Goal: Information Seeking & Learning: Learn about a topic

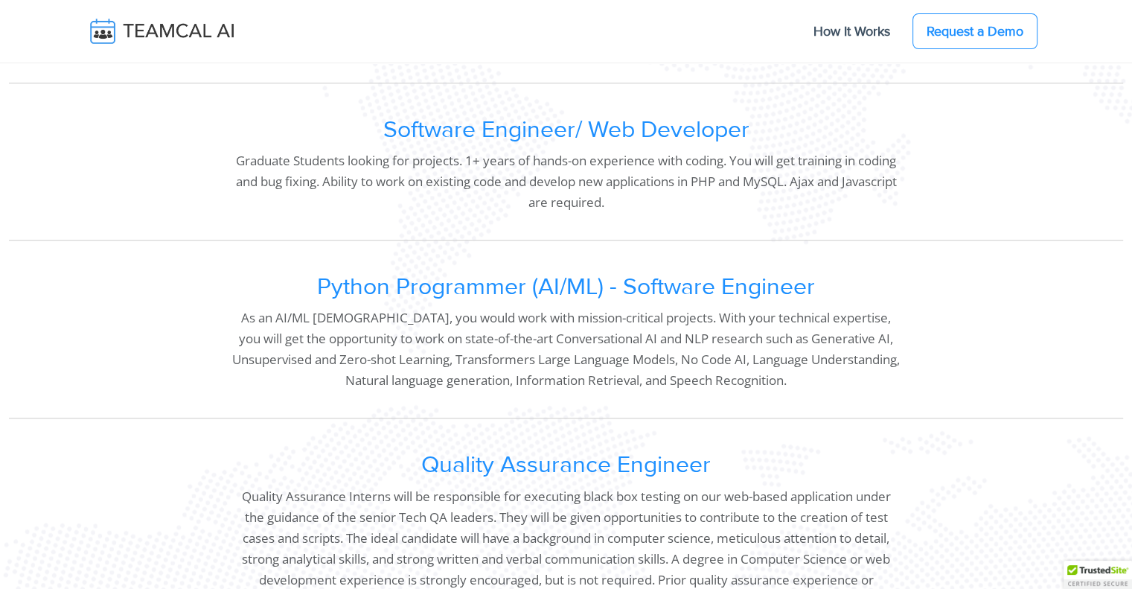
scroll to position [1292, 0]
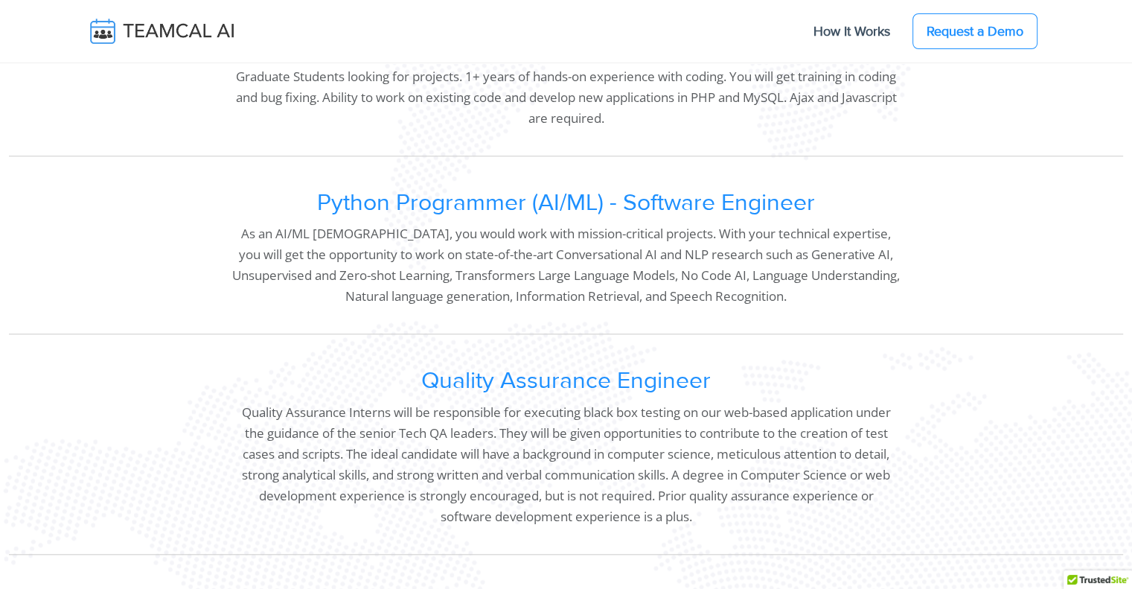
click at [372, 217] on h2 "Python Programmer (AI/ML) - Software Engineer" at bounding box center [565, 203] width 668 height 28
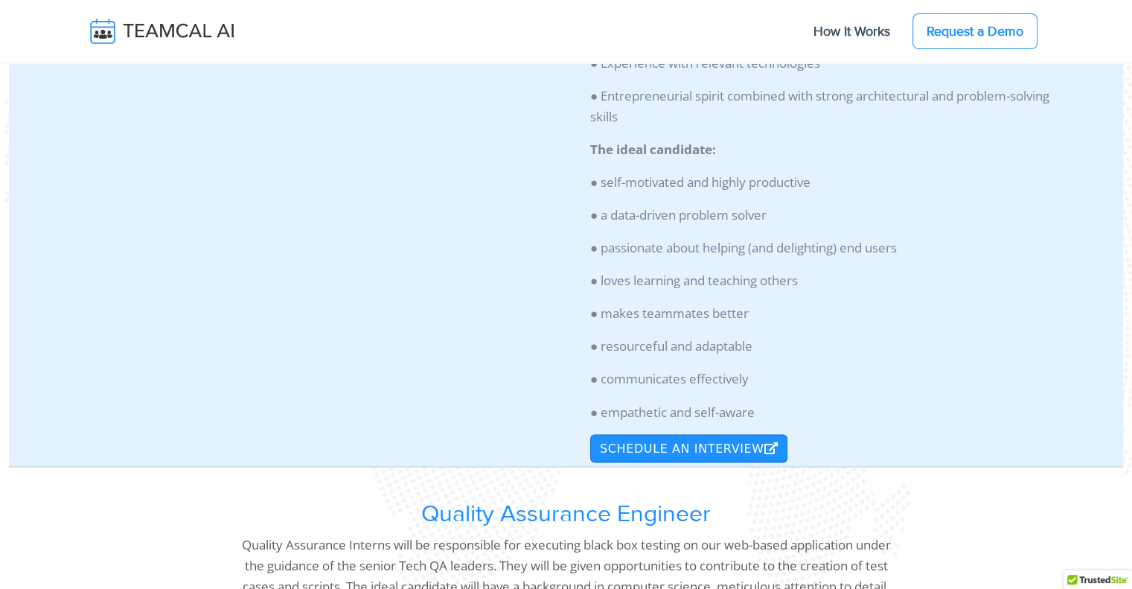
scroll to position [2441, 0]
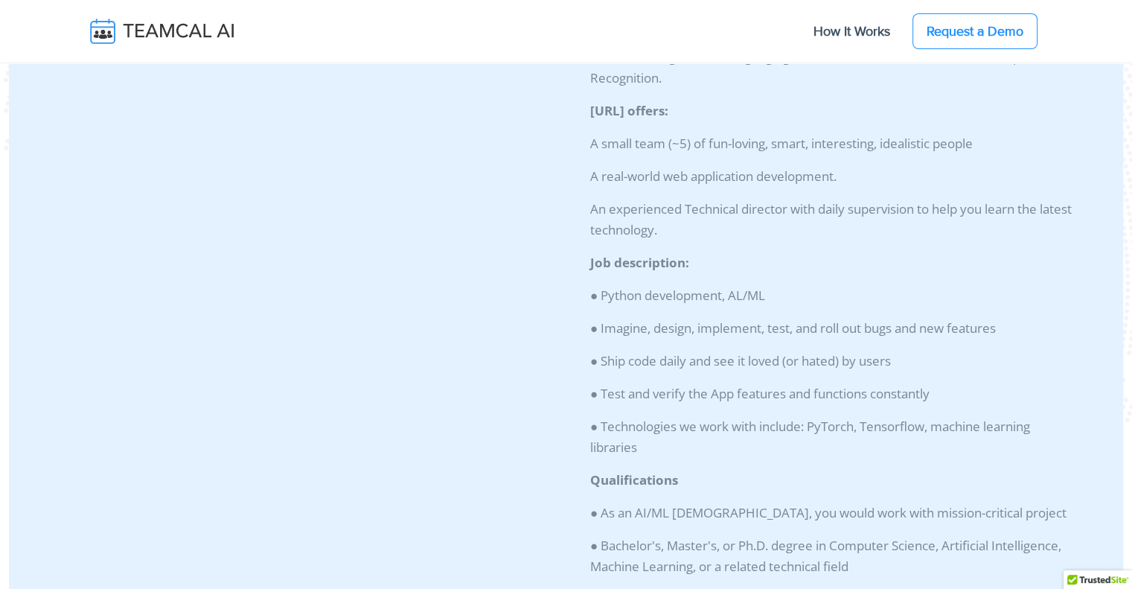
click at [370, 358] on div "Python Programmer (AI/ML) - Software Engineer As an AI/ML intern, you would wor…" at bounding box center [267, 492] width 502 height 1421
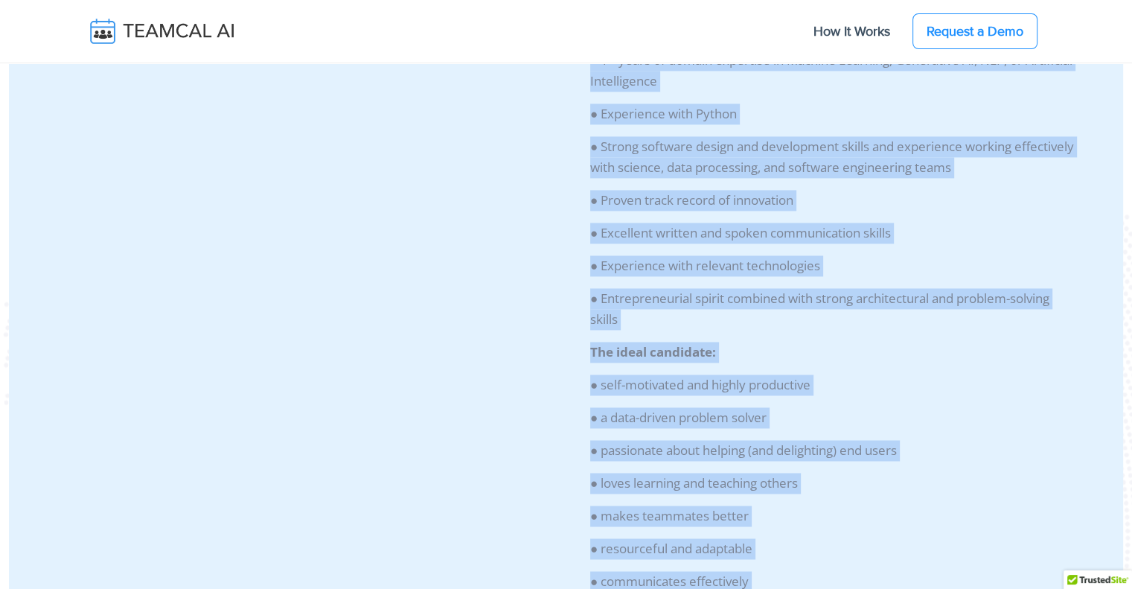
scroll to position [2407, 0]
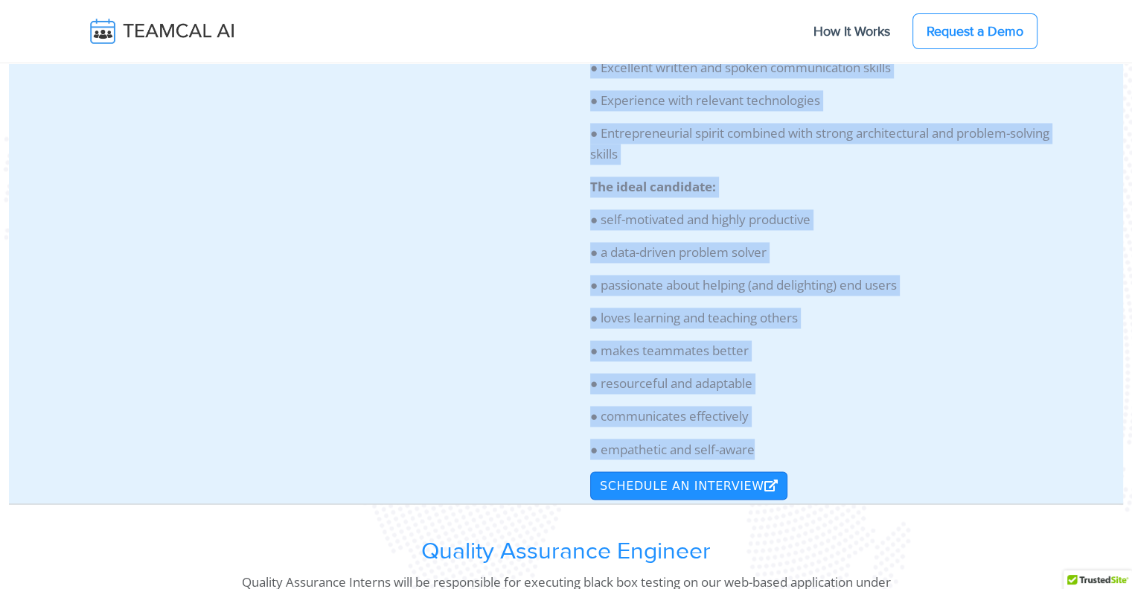
drag, startPoint x: 22, startPoint y: 199, endPoint x: 799, endPoint y: 483, distance: 827.3
copy div "Loremi Dolorsitam (CO/AD) - Elitsedd Eiusmodt In ut LA/ET dolore, mag aliqu eni…"
click at [601, 78] on p "● Excellent written and spoken communication skills" at bounding box center [835, 67] width 490 height 21
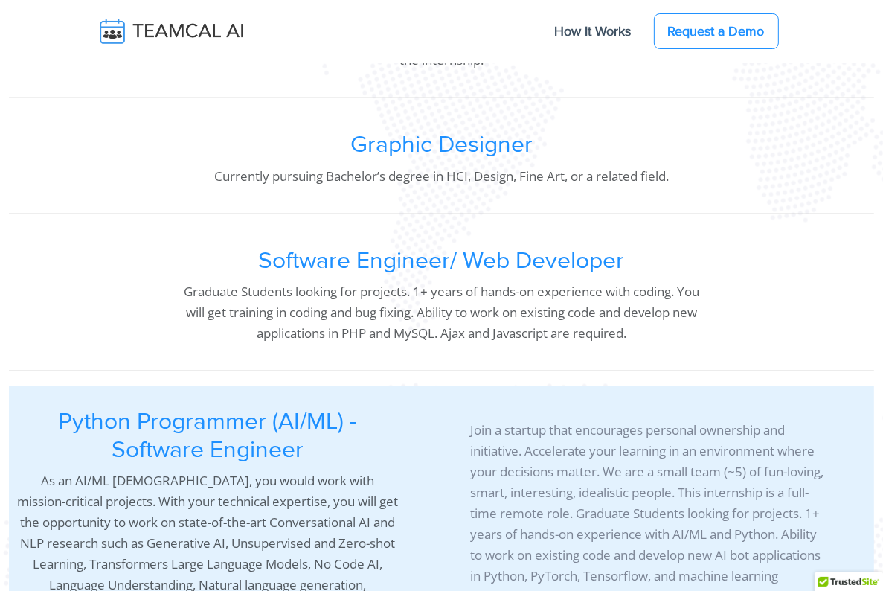
scroll to position [1228, 0]
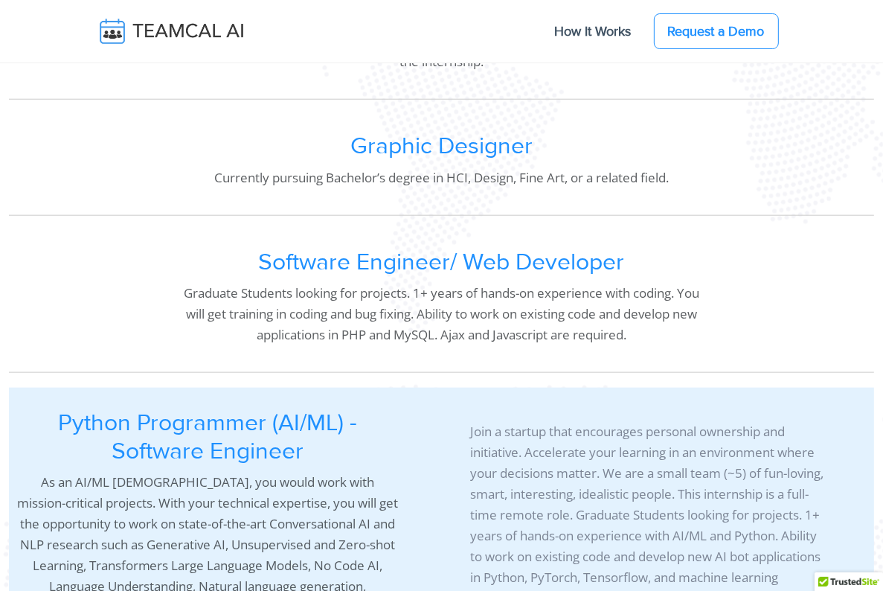
click at [342, 261] on h2 "Software Engineer/ Web Developer" at bounding box center [441, 263] width 519 height 28
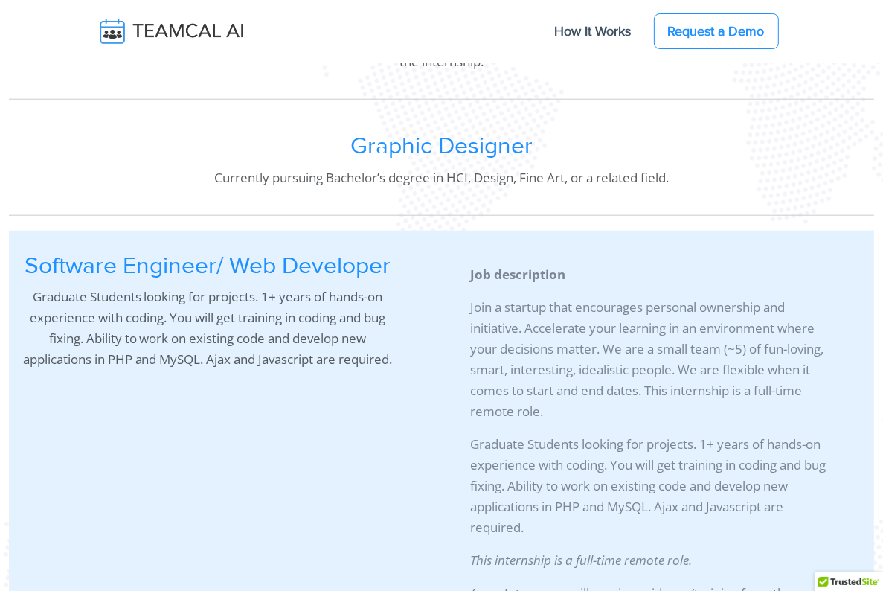
click at [342, 261] on h2 "Software Engineer/ Web Developer" at bounding box center [207, 266] width 383 height 28
click at [419, 154] on h2 "Graphic Designer" at bounding box center [441, 146] width 519 height 28
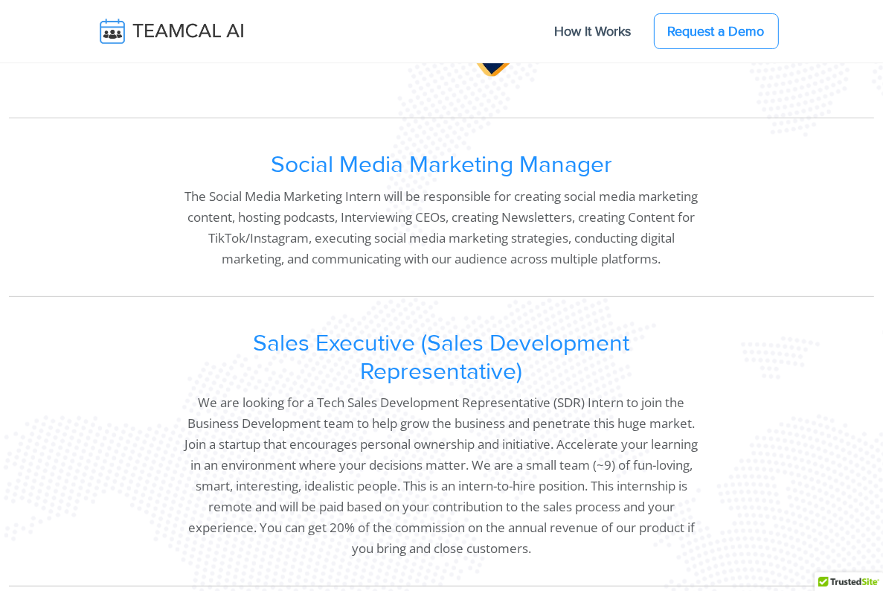
scroll to position [522, 0]
click at [420, 164] on h2 "Social Media Marketing Manager" at bounding box center [441, 164] width 519 height 28
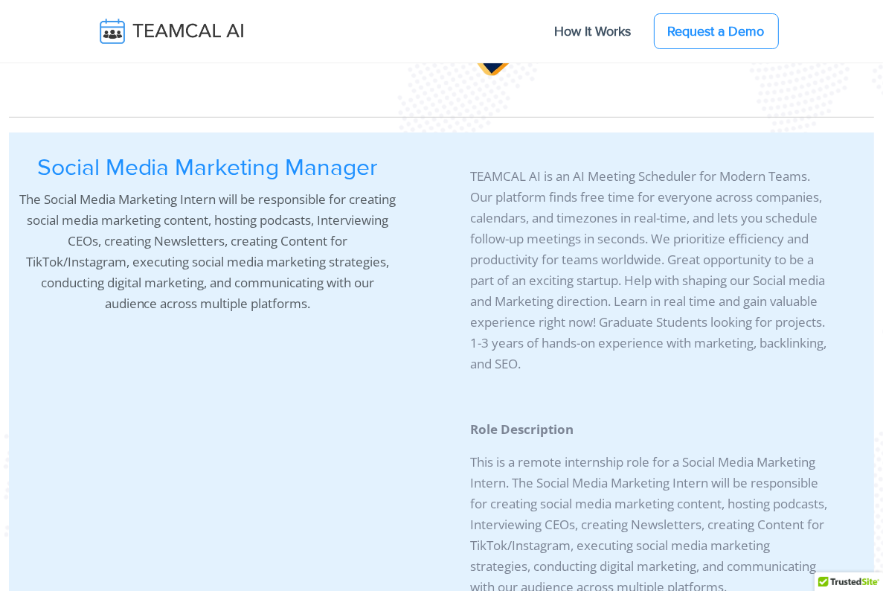
scroll to position [0, 0]
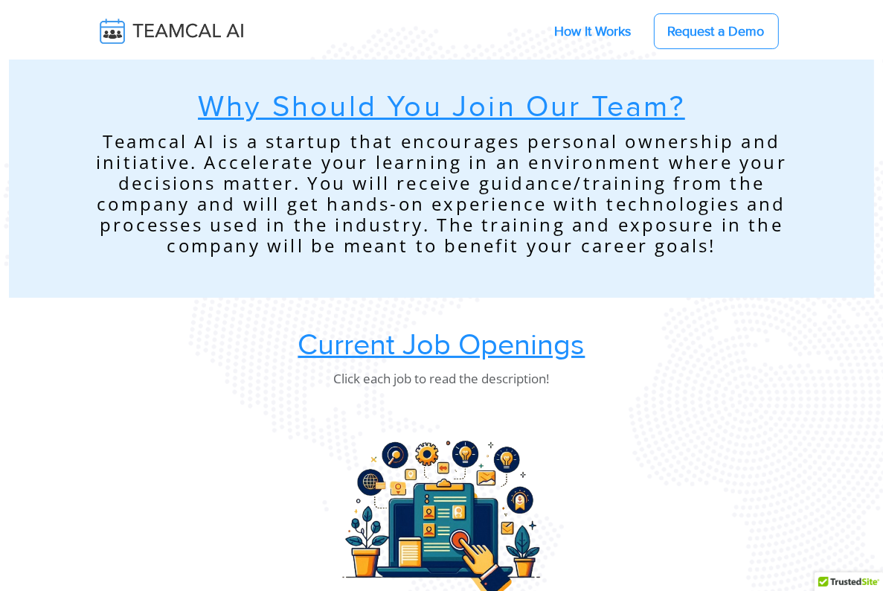
click at [647, 36] on link "How It Works" at bounding box center [593, 31] width 106 height 31
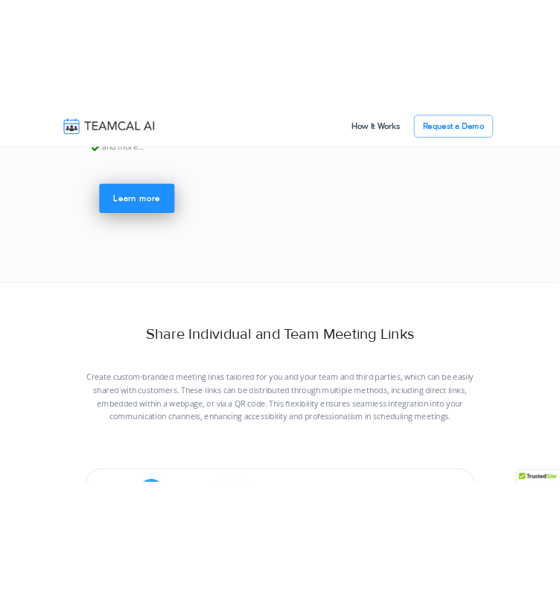
scroll to position [8993, 0]
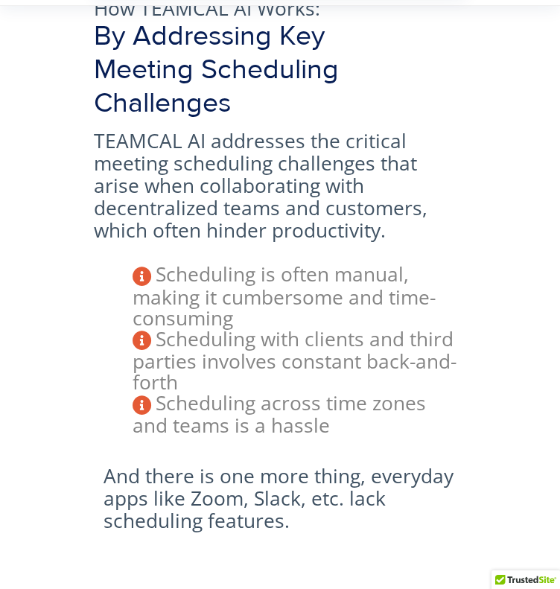
scroll to position [0, 0]
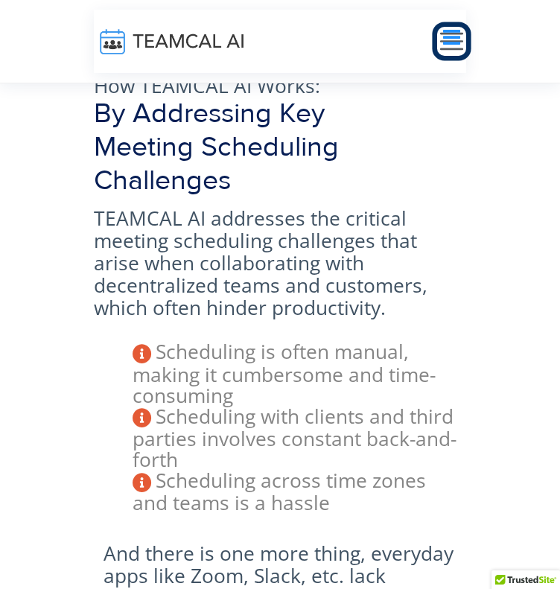
click at [458, 28] on icon "Toggle navigation" at bounding box center [451, 37] width 17 height 19
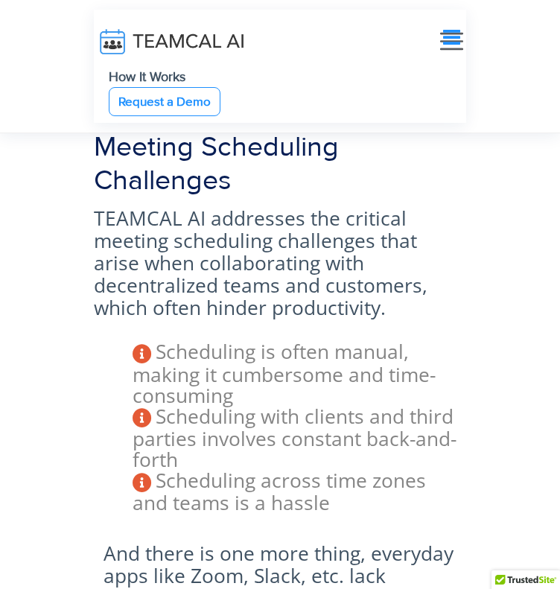
click at [348, 207] on p "TEAMCAL AI addresses the critical meeting scheduling challenges that arise when…" at bounding box center [280, 263] width 373 height 112
click at [132, 61] on link "How It Works" at bounding box center [147, 76] width 106 height 31
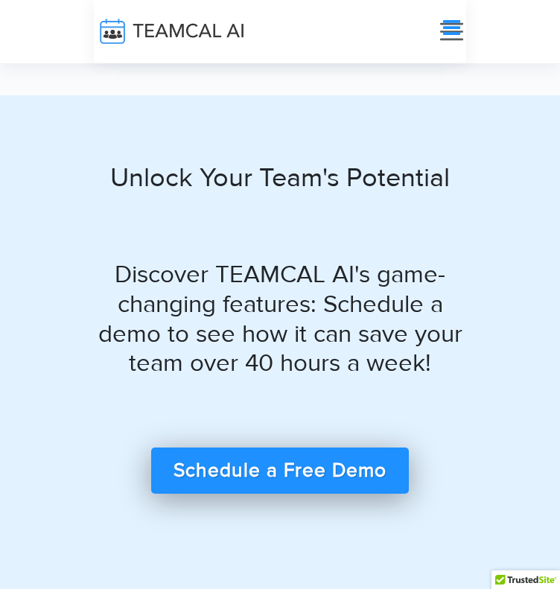
scroll to position [19074, 0]
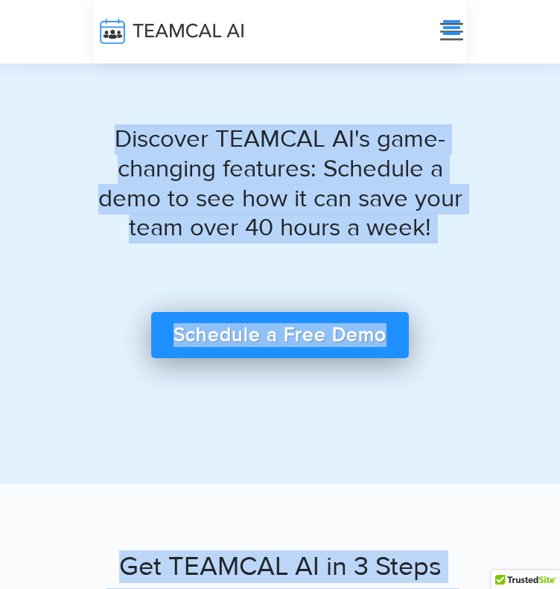
drag, startPoint x: 80, startPoint y: 79, endPoint x: 369, endPoint y: 83, distance: 288.8
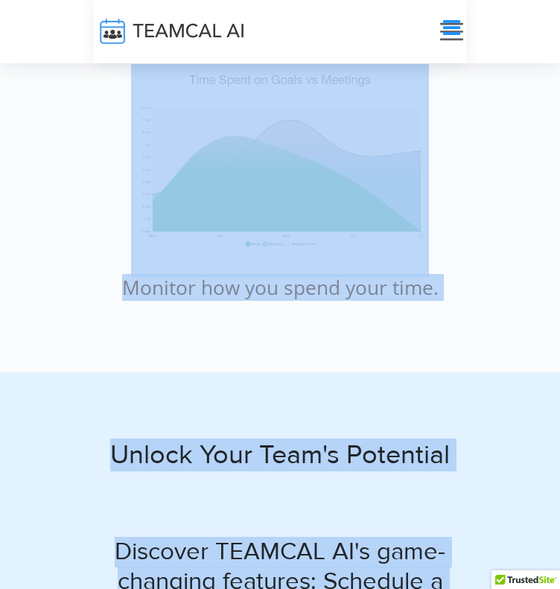
scroll to position [18662, 0]
copy body "How TEAMCAL AI Works: By Addressing Key Meeting Scheduling Challenges TEAMCAL A…"
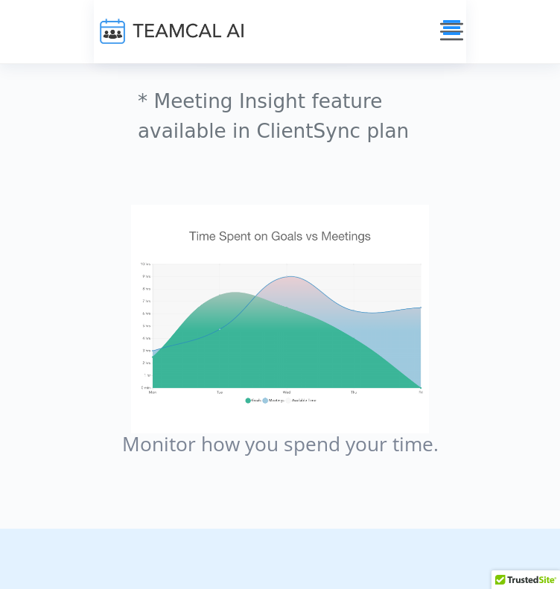
scroll to position [18504, 0]
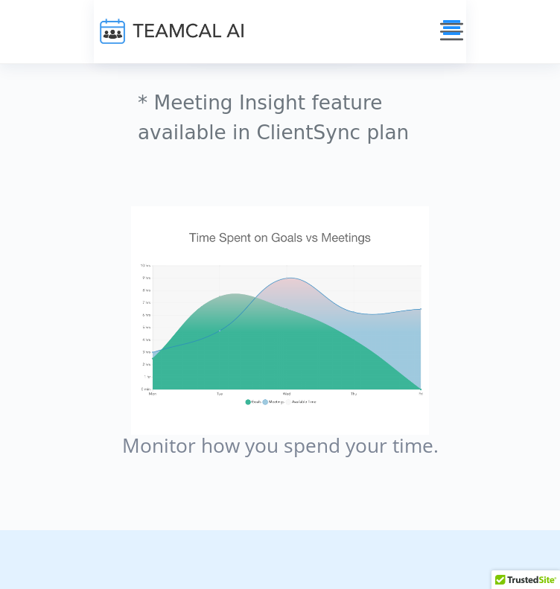
drag, startPoint x: 135, startPoint y: 220, endPoint x: 203, endPoint y: 95, distance: 142.5
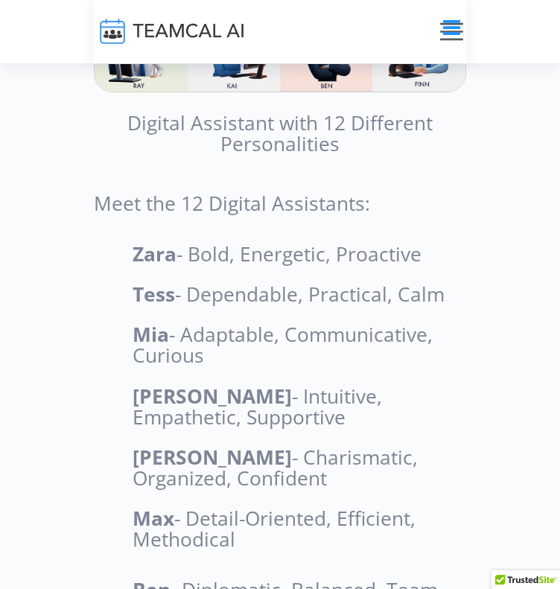
scroll to position [5611, 0]
drag, startPoint x: 313, startPoint y: 208, endPoint x: 198, endPoint y: 291, distance: 141.7
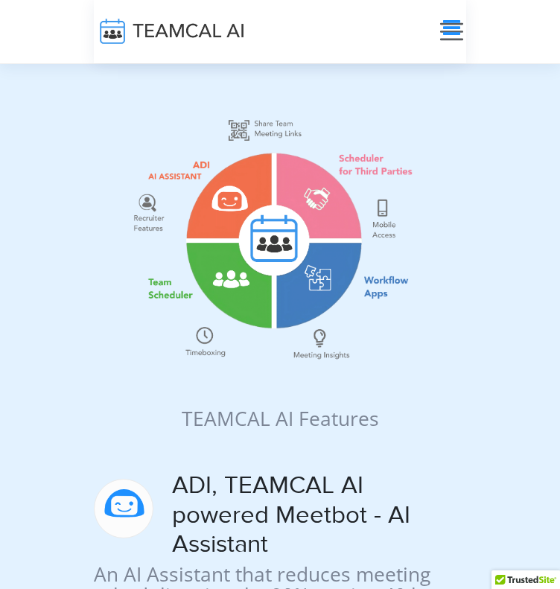
scroll to position [1630, 0]
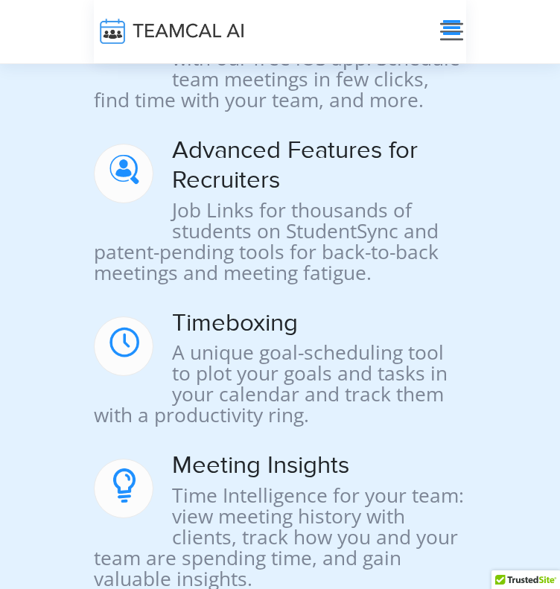
scroll to position [2978, 0]
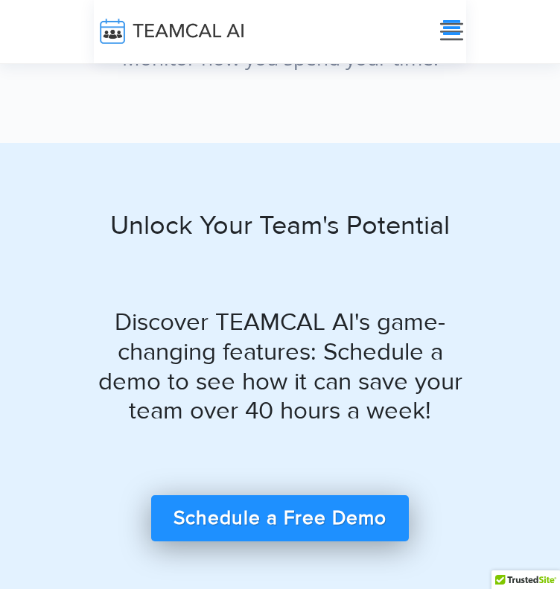
scroll to position [19074, 0]
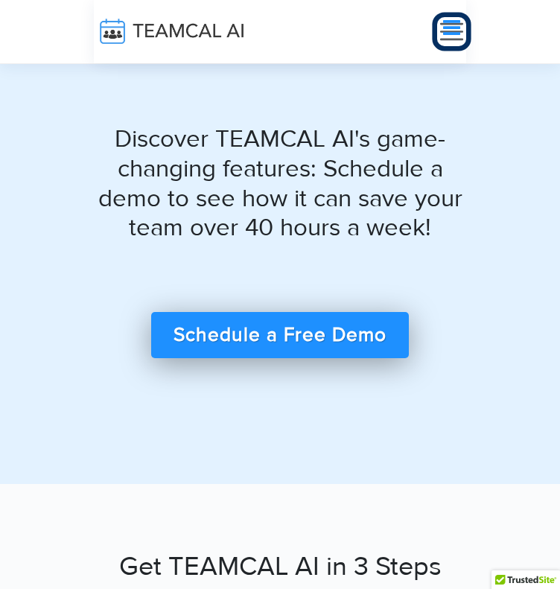
click at [460, 20] on icon "Toggle navigation" at bounding box center [451, 27] width 17 height 19
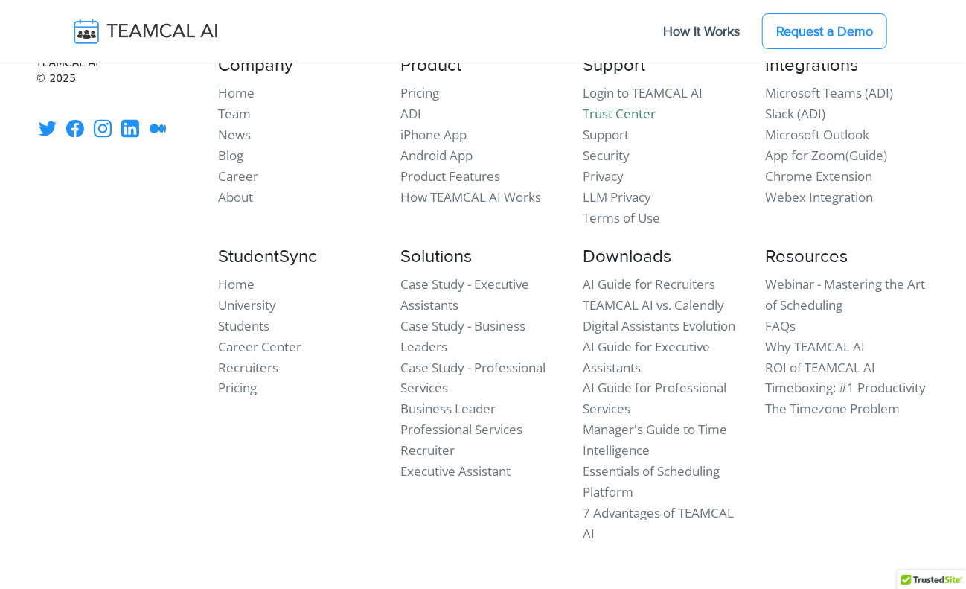
scroll to position [12900, 0]
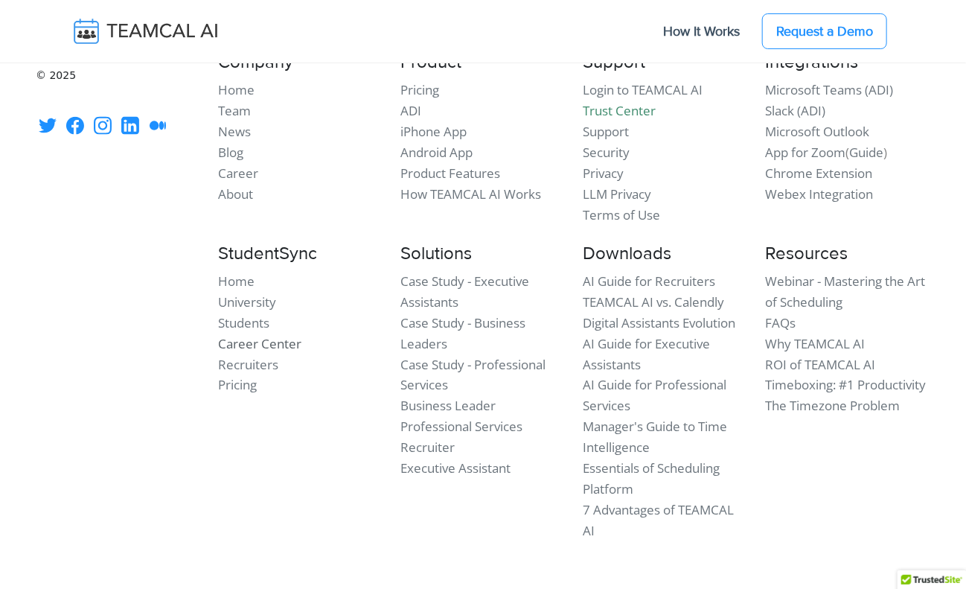
click at [256, 335] on link "Career Center" at bounding box center [259, 343] width 83 height 17
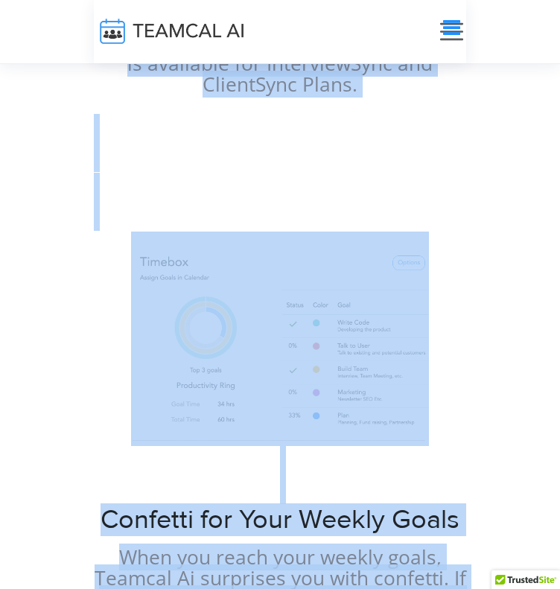
scroll to position [8378, 0]
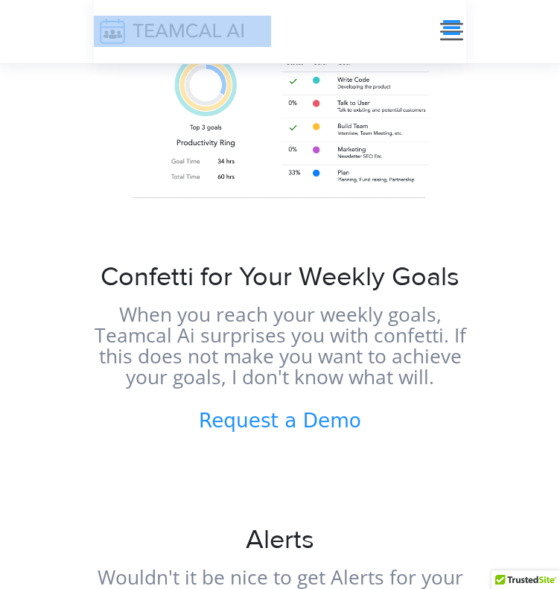
drag, startPoint x: 42, startPoint y: 74, endPoint x: 161, endPoint y: 7, distance: 135.6
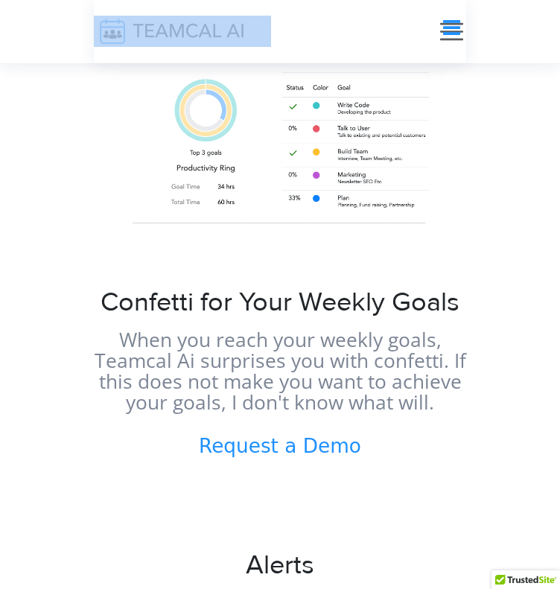
copy body "How It Works Request a Demo × ×"
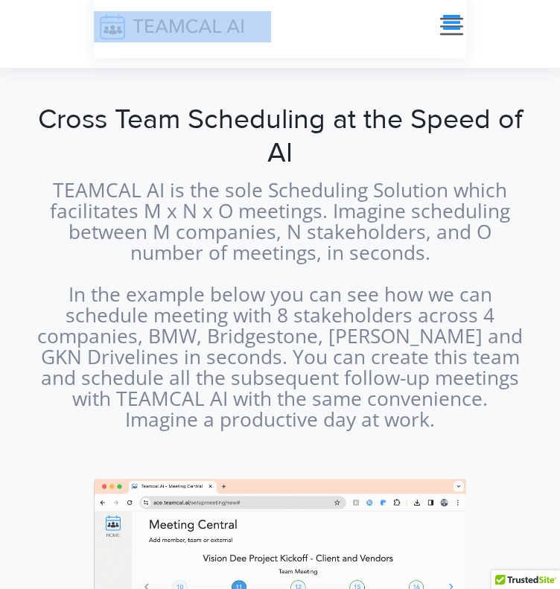
scroll to position [0, 0]
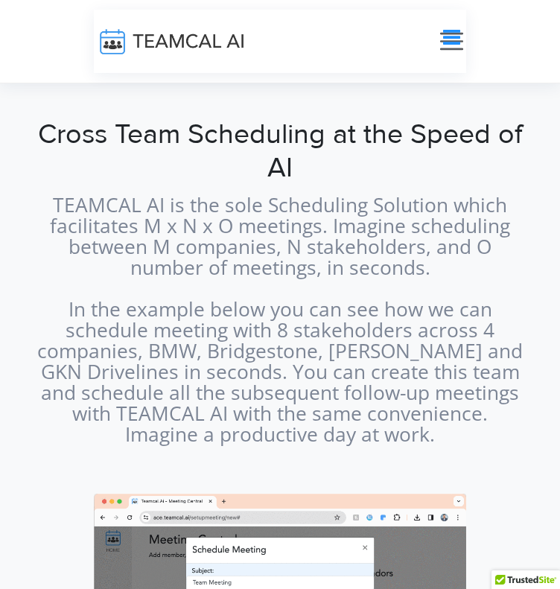
click at [316, 194] on p "TEAMCAL AI is the sole Scheduling Solution which facilitates M x N x O meetings…" at bounding box center [280, 319] width 498 height 250
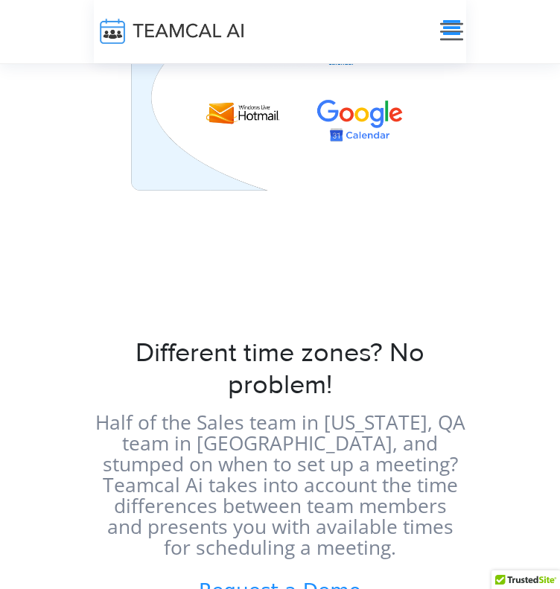
scroll to position [5613, 0]
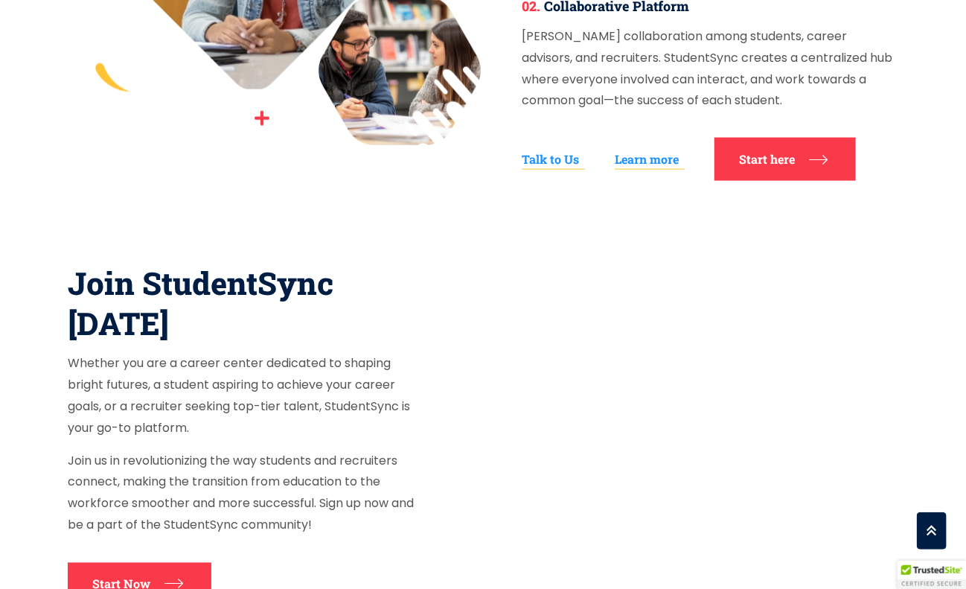
scroll to position [1786, 0]
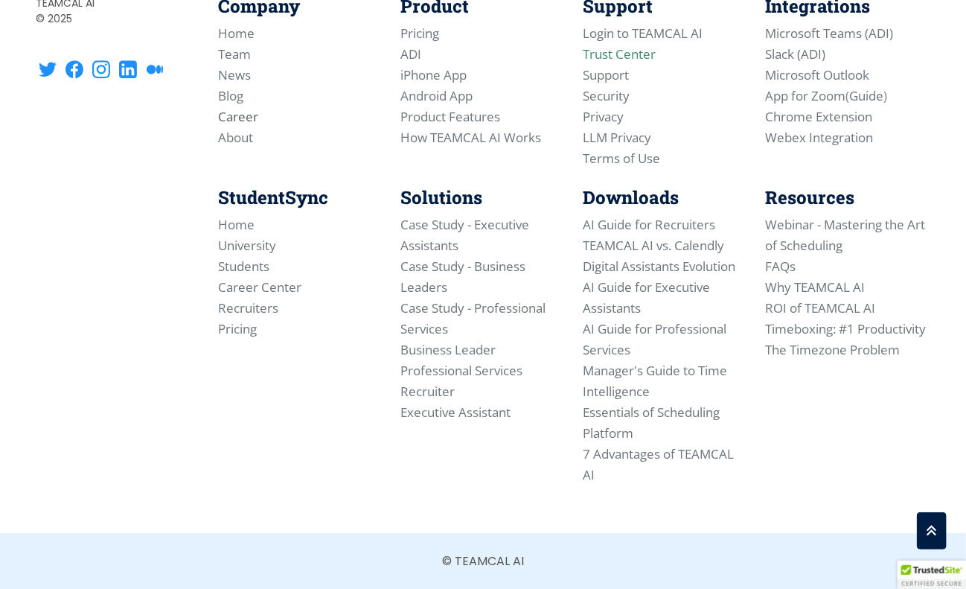
click at [234, 110] on link "Career" at bounding box center [238, 116] width 40 height 17
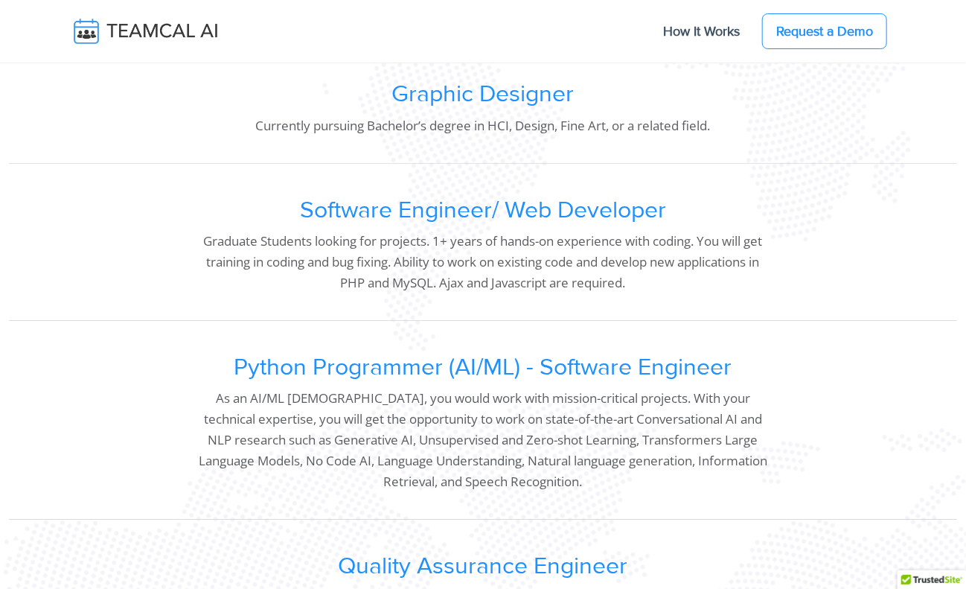
scroll to position [1210, 0]
click at [357, 365] on h2 "Python Programmer (AI/ML) - Software Engineer" at bounding box center [483, 368] width 569 height 28
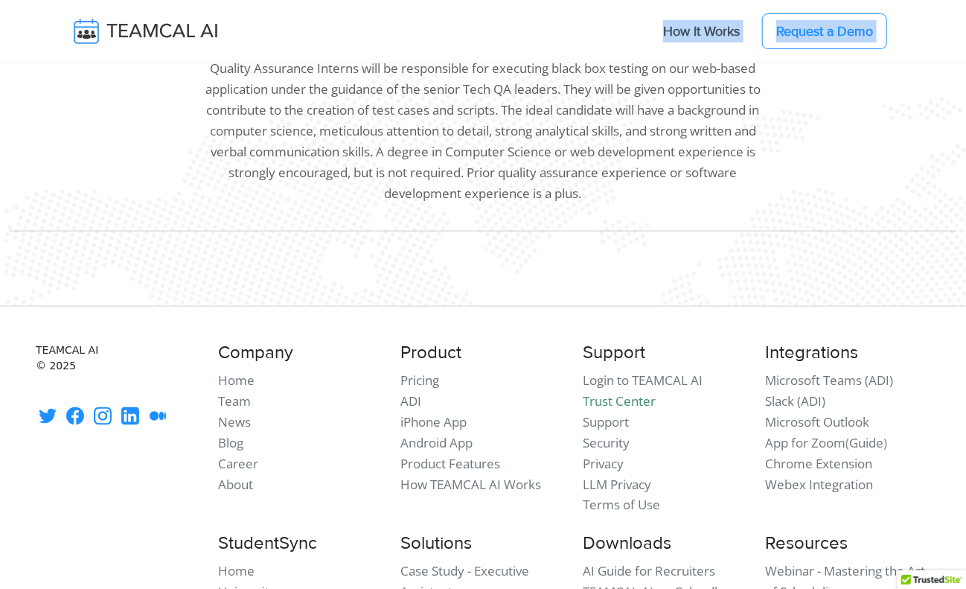
scroll to position [3108, 0]
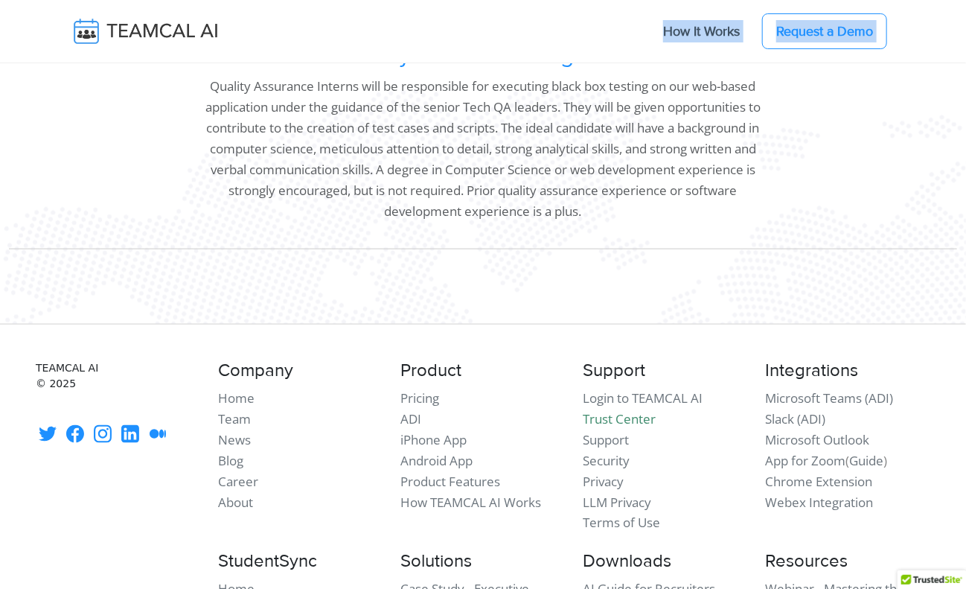
drag, startPoint x: 25, startPoint y: 80, endPoint x: 441, endPoint y: 7, distance: 422.4
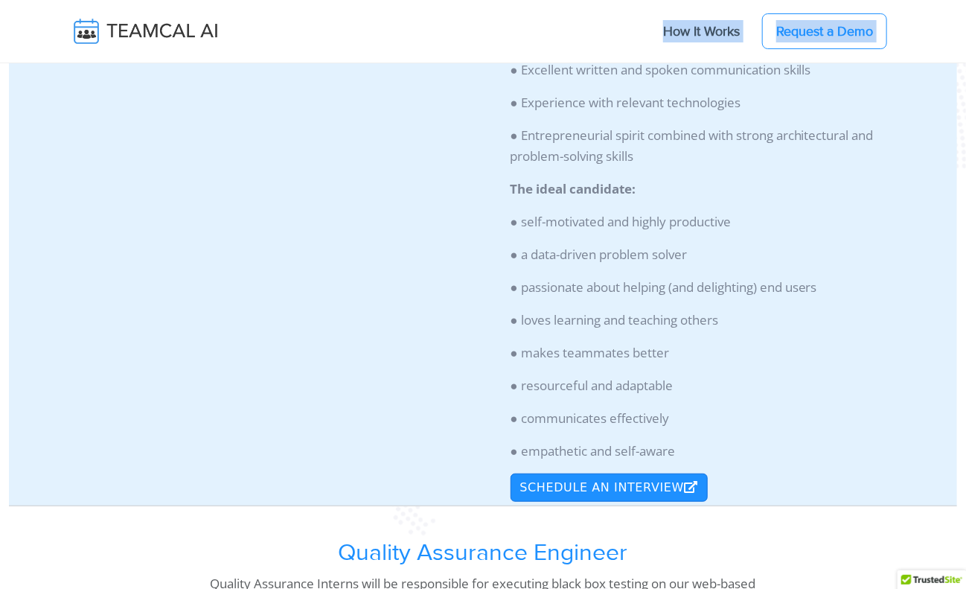
scroll to position [2578, 0]
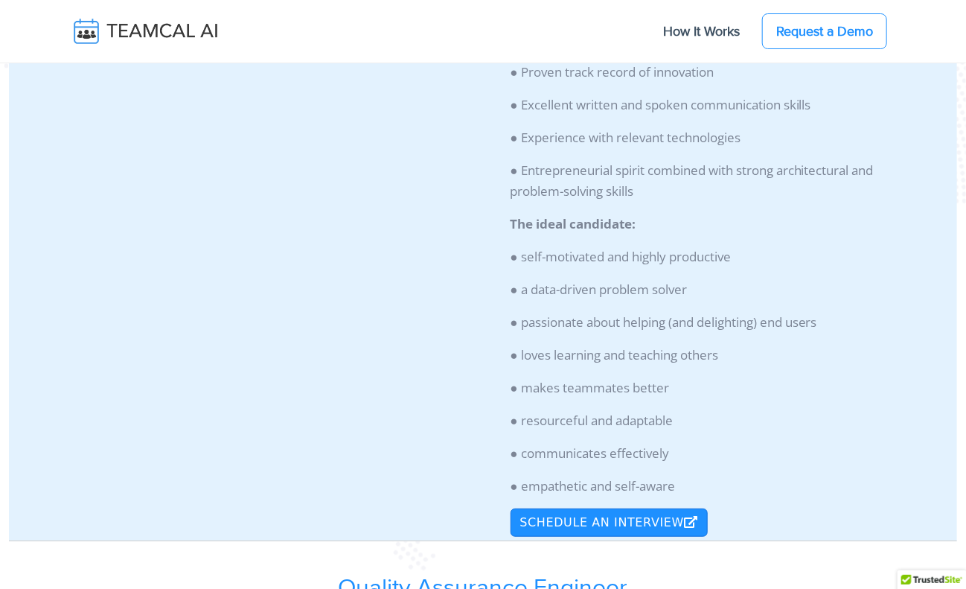
click at [753, 324] on p "● passionate about helping (and delighting) end users" at bounding box center [712, 322] width 403 height 21
drag, startPoint x: 691, startPoint y: 483, endPoint x: 396, endPoint y: 71, distance: 506.2
drag, startPoint x: 396, startPoint y: 71, endPoint x: 710, endPoint y: 354, distance: 422.6
click at [710, 354] on p "● loves learning and teaching others" at bounding box center [712, 355] width 403 height 21
drag, startPoint x: 681, startPoint y: 484, endPoint x: 543, endPoint y: 418, distance: 153.5
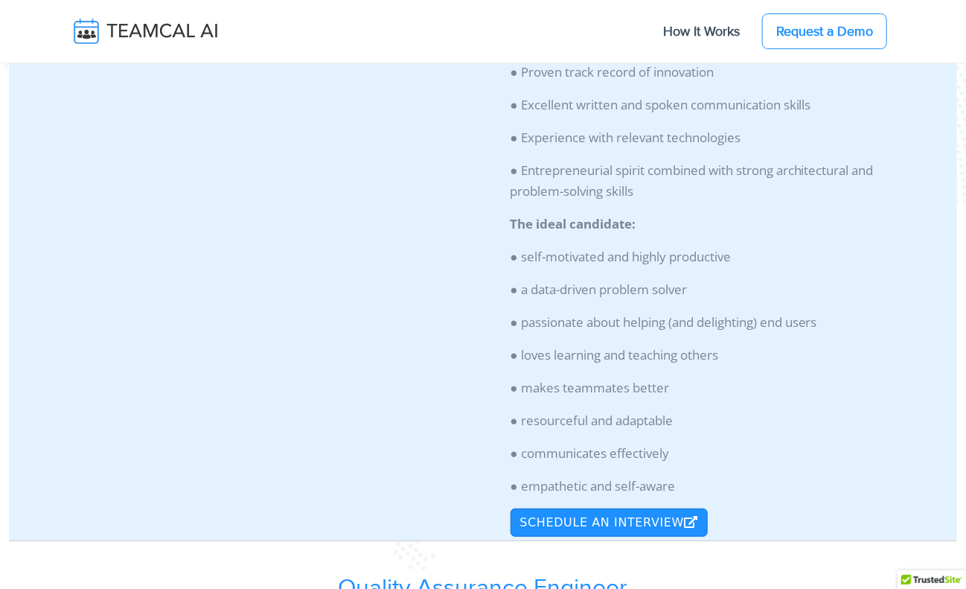
drag, startPoint x: 543, startPoint y: 418, endPoint x: 487, endPoint y: 374, distance: 71.0
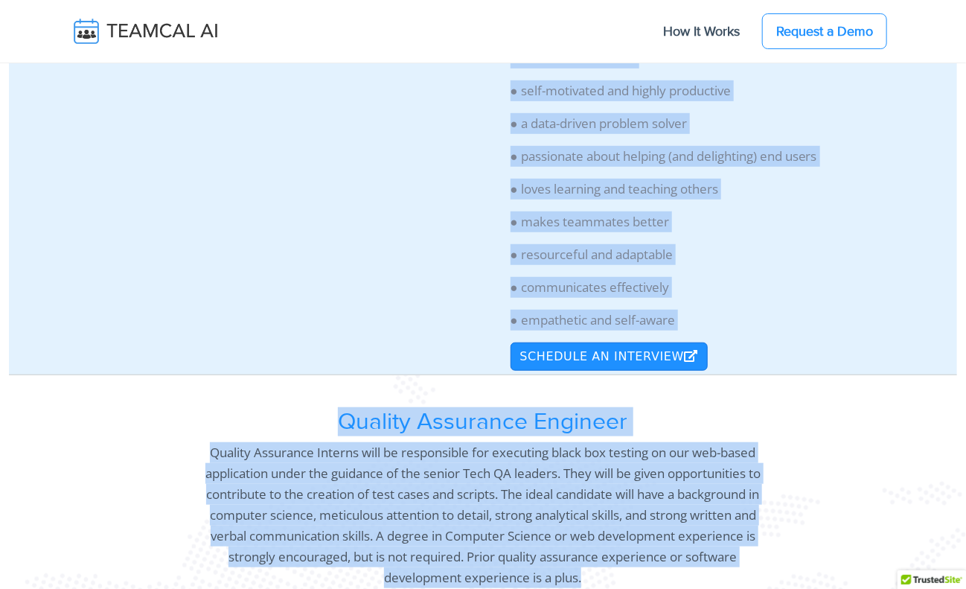
scroll to position [2987, 0]
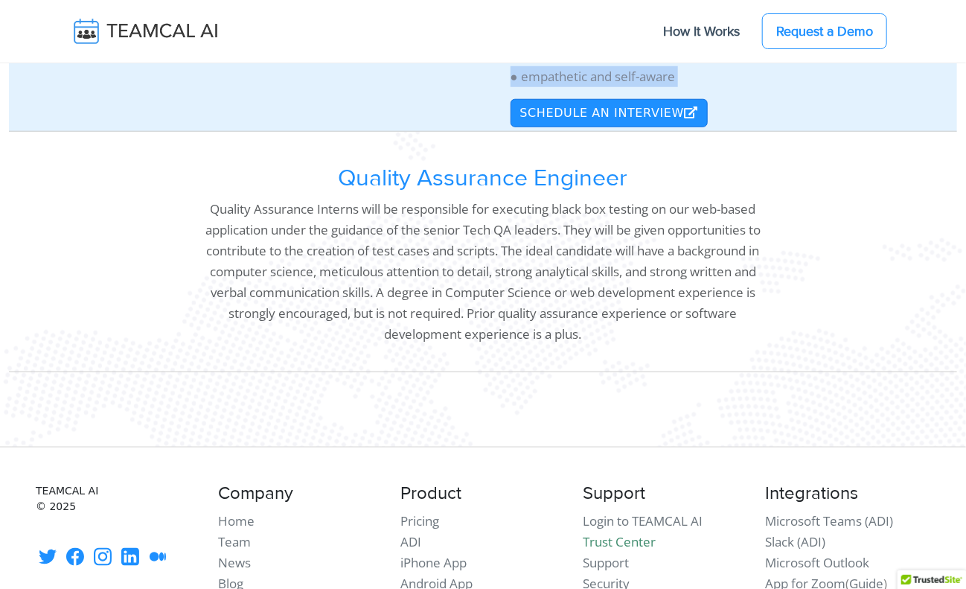
drag, startPoint x: 18, startPoint y: 216, endPoint x: 647, endPoint y: 98, distance: 640.5
copy div "Loremi Dolorsitam (CO/AD) - Elitsedd Eiusmodt In ut LA/ET dolore, mag aliqu eni…"
